Goal: Task Accomplishment & Management: Manage account settings

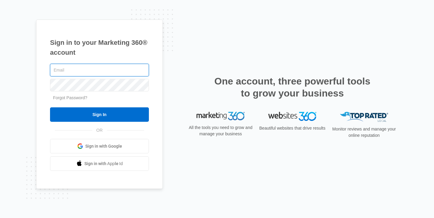
type input "[EMAIL_ADDRESS][DOMAIN_NAME]"
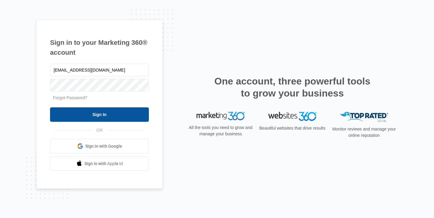
click at [110, 115] on input "Sign In" at bounding box center [99, 114] width 99 height 14
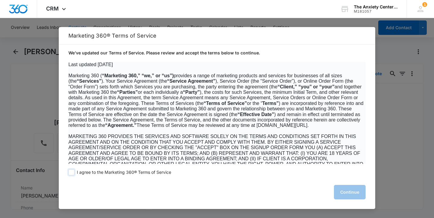
click at [73, 171] on span at bounding box center [71, 172] width 6 height 6
click at [73, 171] on input "I agree to the Marketing 360® Terms of Service" at bounding box center [71, 172] width 6 height 6
checkbox input "true"
click at [348, 190] on button "Continue" at bounding box center [350, 192] width 32 height 14
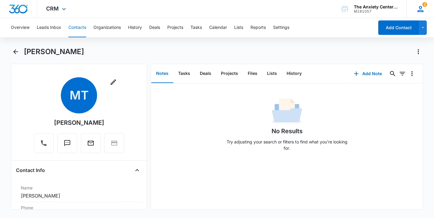
click at [419, 8] on icon at bounding box center [420, 9] width 6 height 6
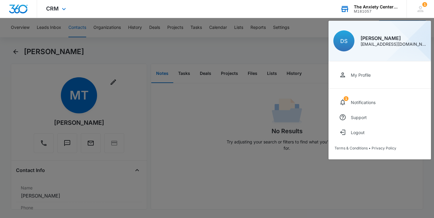
click at [385, 9] on div "M181057" at bounding box center [375, 11] width 44 height 4
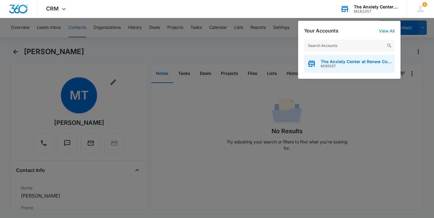
click at [362, 61] on span "The Anxiety Center at Renew Counseling" at bounding box center [355, 61] width 71 height 5
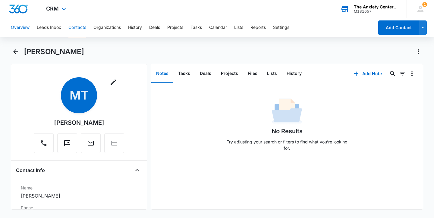
click at [25, 26] on button "Overview" at bounding box center [20, 27] width 19 height 19
